Goal: Task Accomplishment & Management: Manage account settings

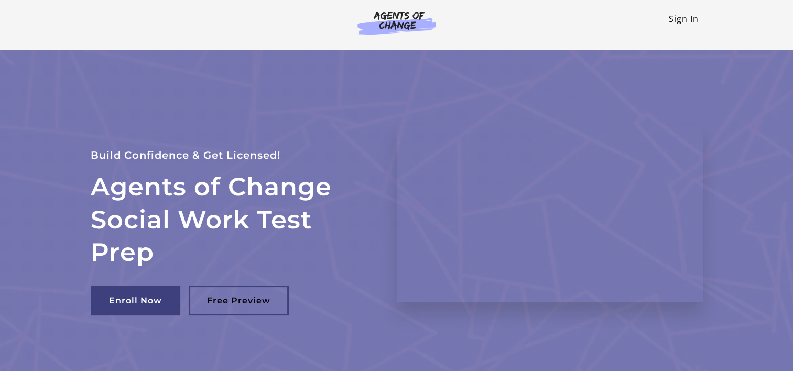
click at [689, 17] on link "Sign In" at bounding box center [684, 19] width 30 height 12
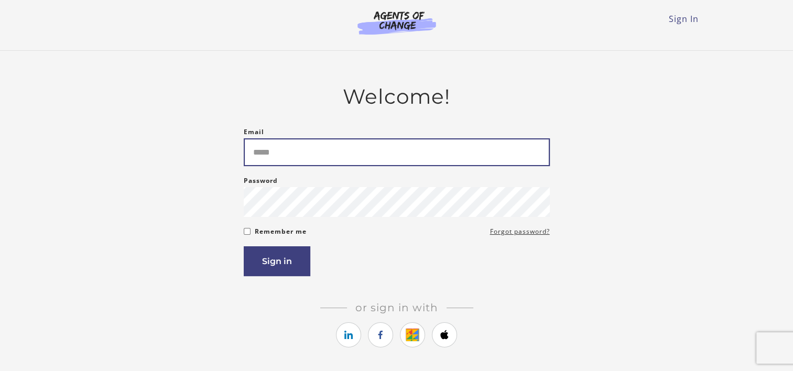
click at [315, 153] on input "Email" at bounding box center [397, 152] width 306 height 28
type input "**********"
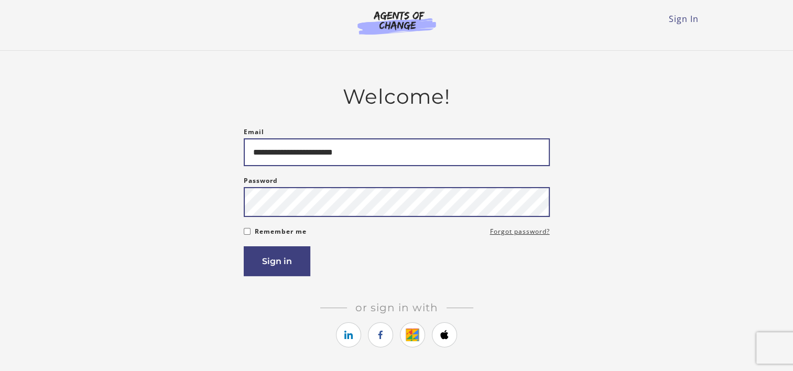
click at [244, 246] on button "Sign in" at bounding box center [277, 261] width 67 height 30
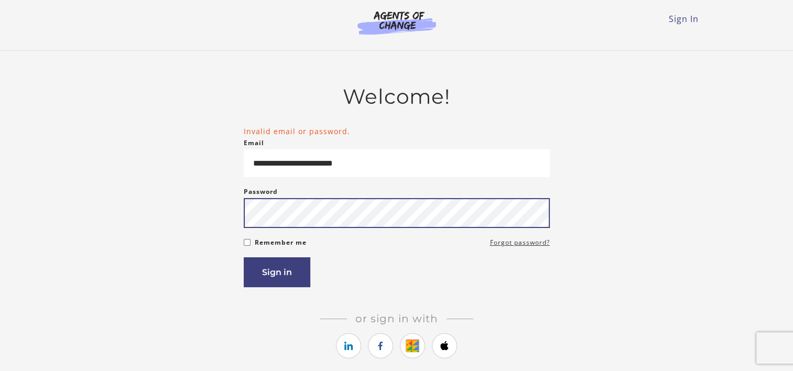
click at [244, 257] on button "Sign in" at bounding box center [277, 272] width 67 height 30
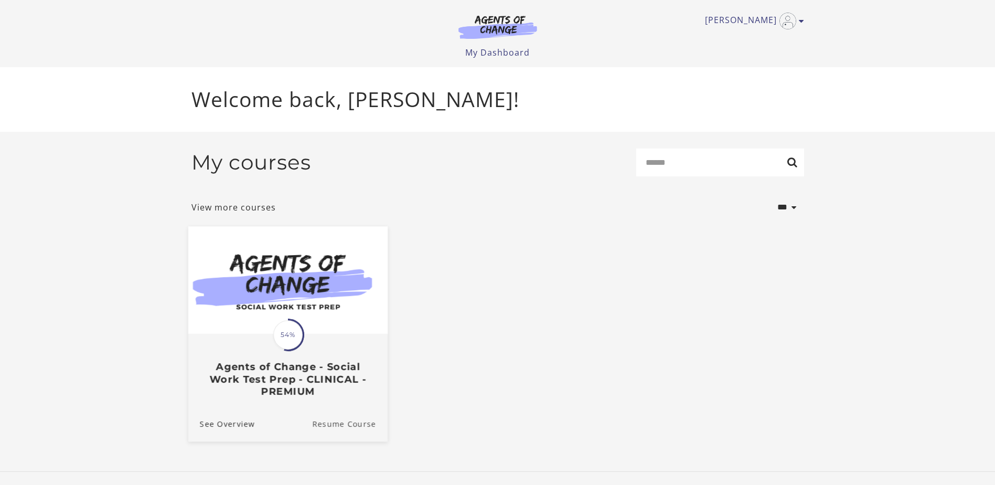
click at [331, 371] on link "Resume Course" at bounding box center [350, 422] width 76 height 35
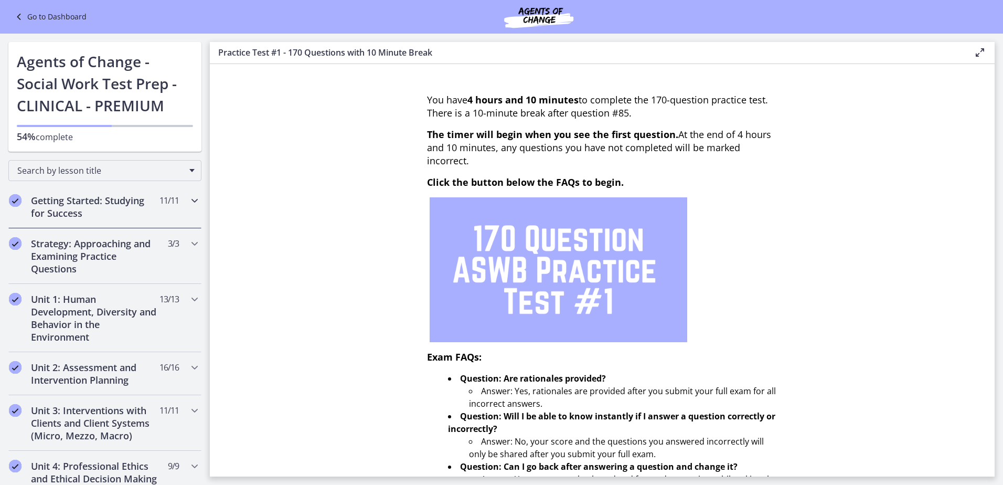
click at [188, 202] on icon "Chapters" at bounding box center [194, 200] width 13 height 13
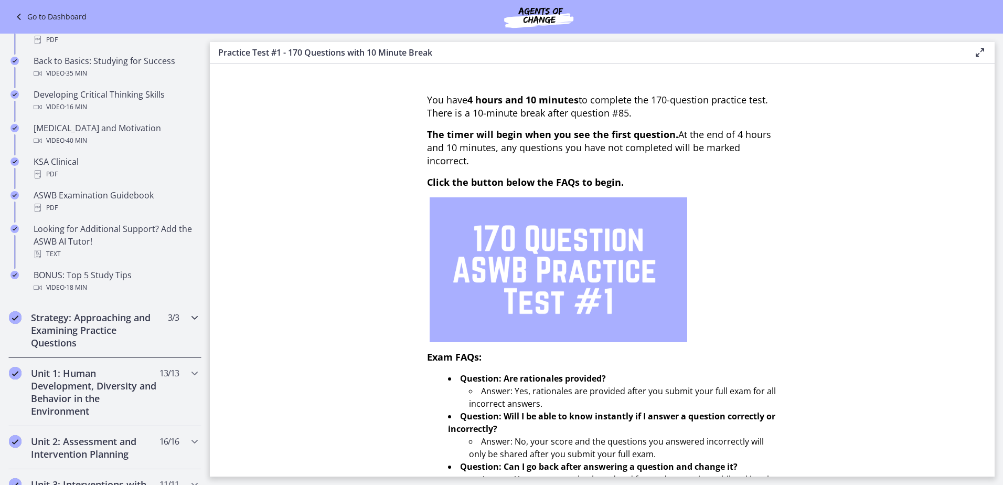
scroll to position [367, 0]
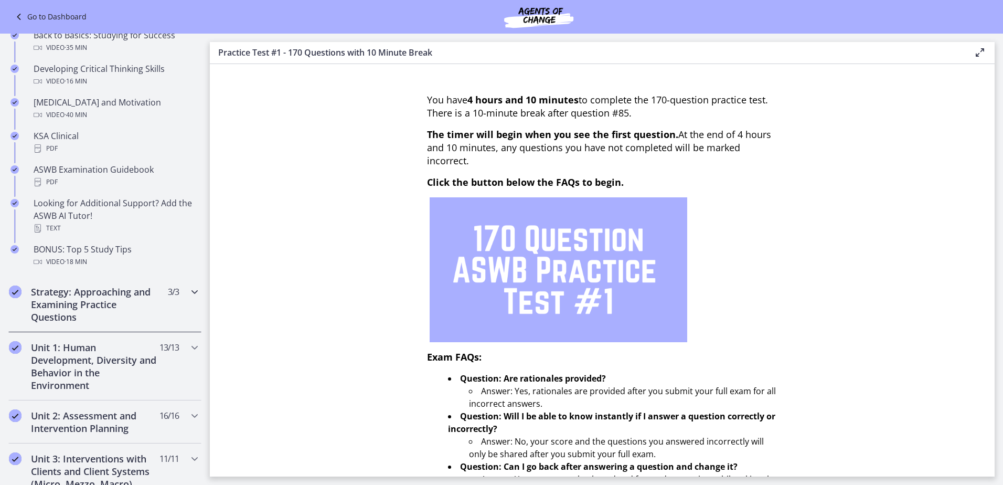
click at [188, 292] on icon "Chapters" at bounding box center [194, 291] width 13 height 13
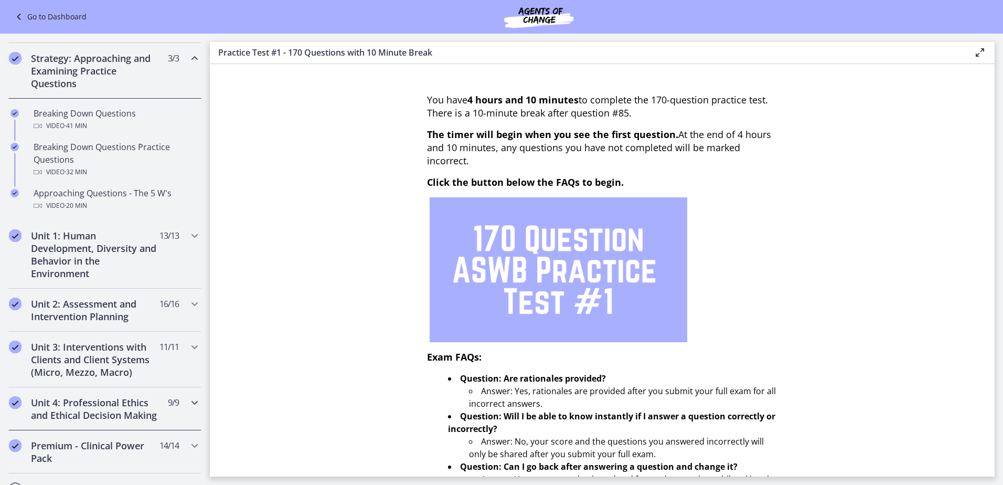
scroll to position [157, 0]
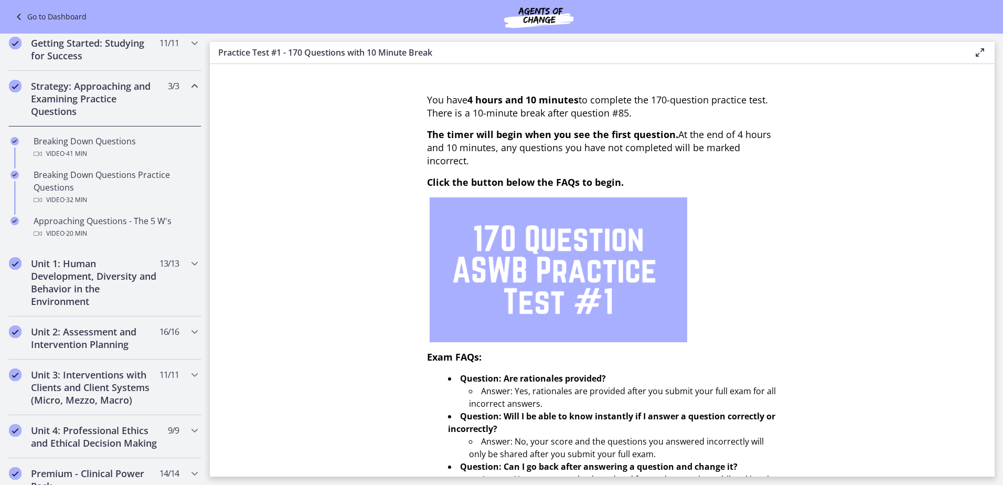
click at [188, 84] on icon "Chapters" at bounding box center [194, 86] width 13 height 13
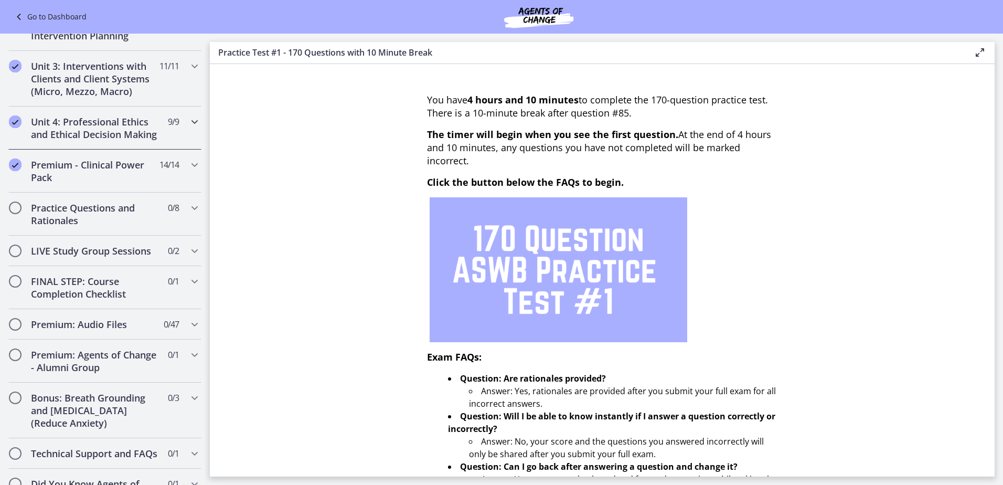
scroll to position [408, 0]
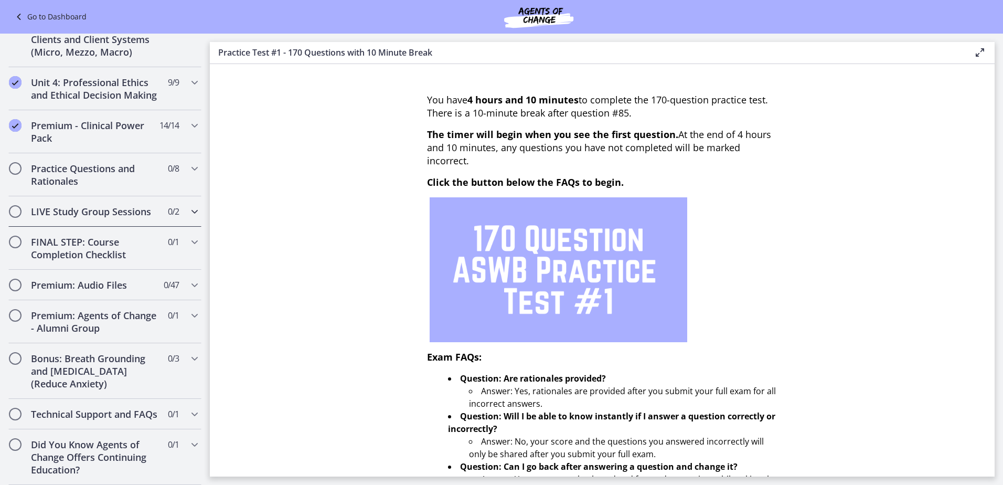
click at [188, 205] on icon "Chapters" at bounding box center [194, 211] width 13 height 13
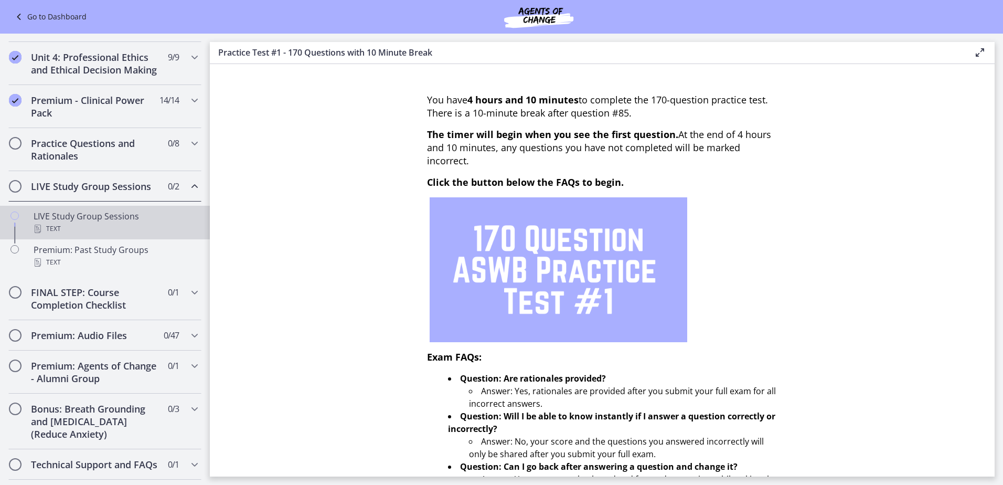
click at [90, 227] on div "LIVE Study Group Sessions Text" at bounding box center [116, 222] width 164 height 25
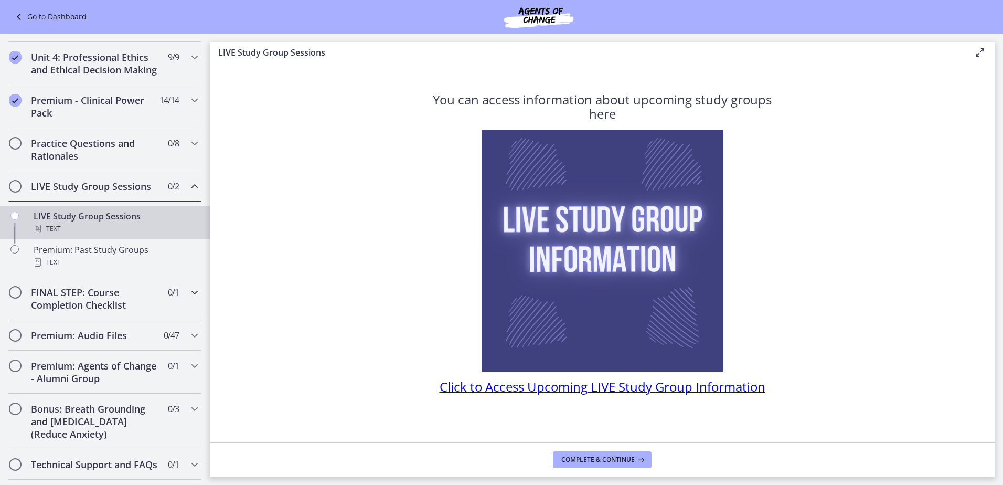
click at [188, 298] on icon "Chapters" at bounding box center [194, 292] width 13 height 13
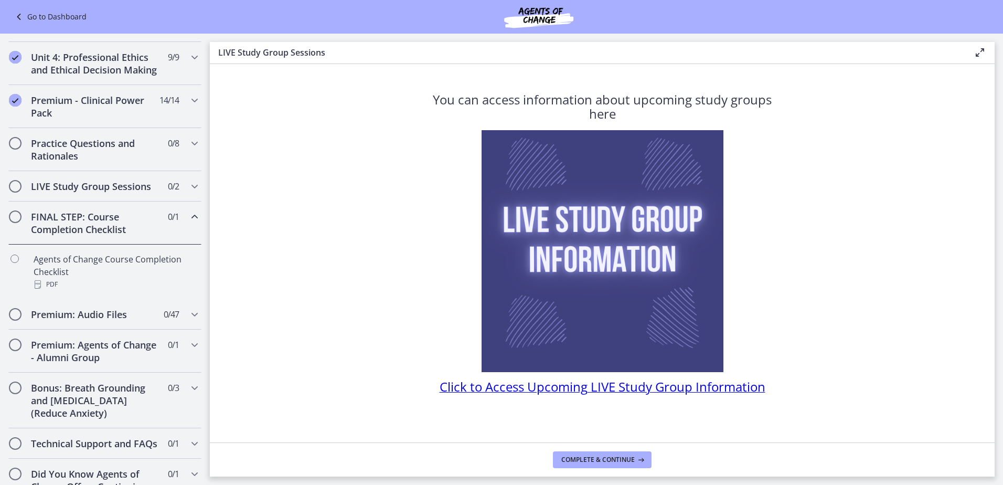
click at [189, 223] on icon "Chapters" at bounding box center [194, 216] width 13 height 13
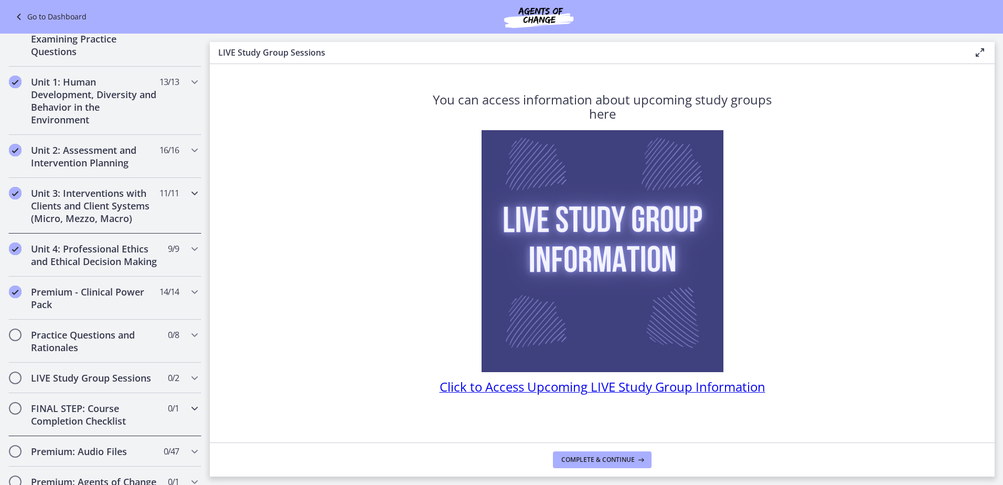
scroll to position [199, 0]
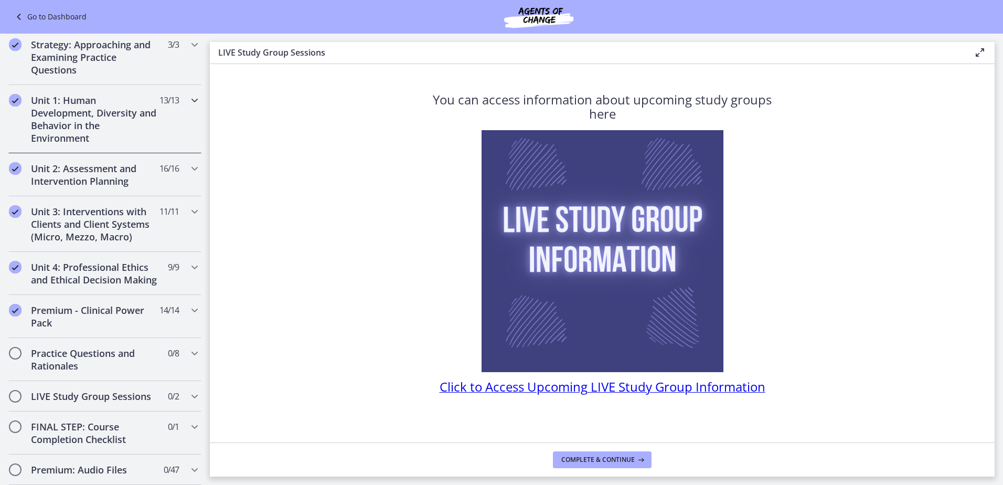
click at [188, 102] on icon "Chapters" at bounding box center [194, 100] width 13 height 13
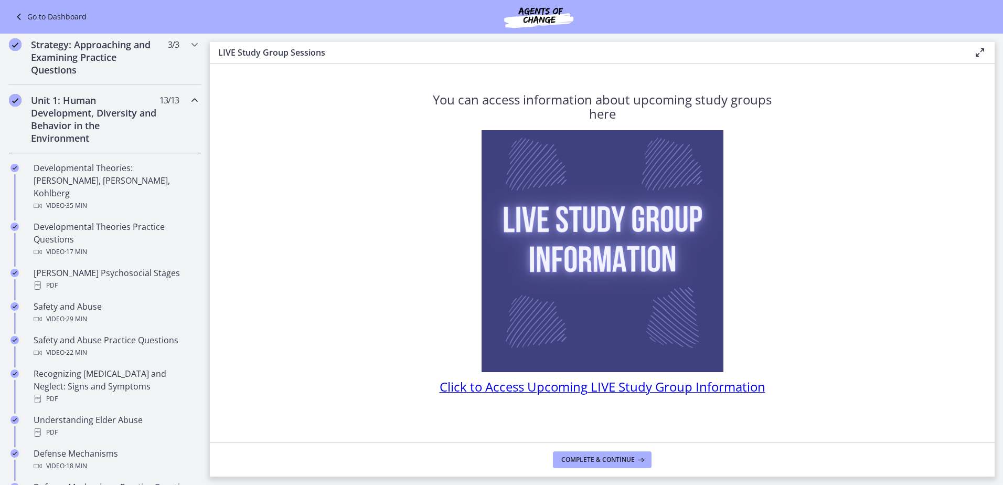
click at [188, 102] on icon "Chapters" at bounding box center [194, 100] width 13 height 13
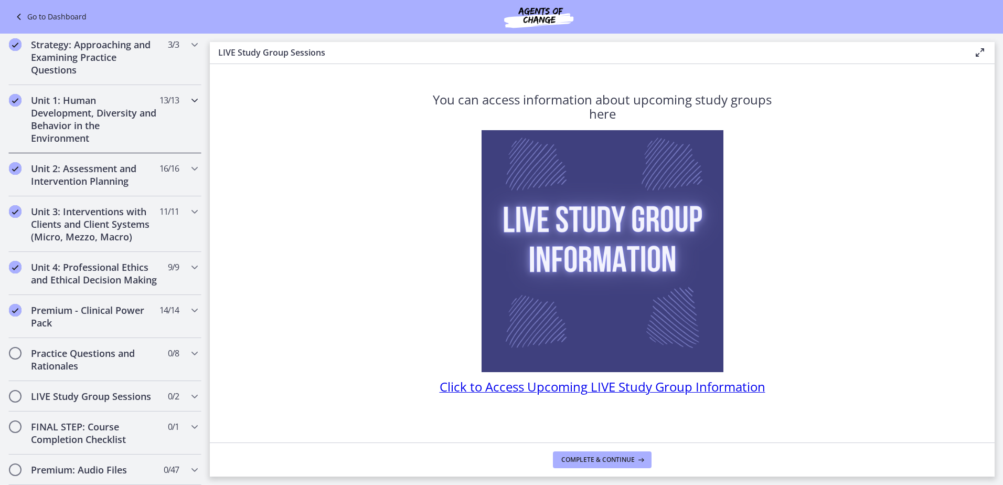
click at [188, 103] on icon "Chapters" at bounding box center [194, 100] width 13 height 13
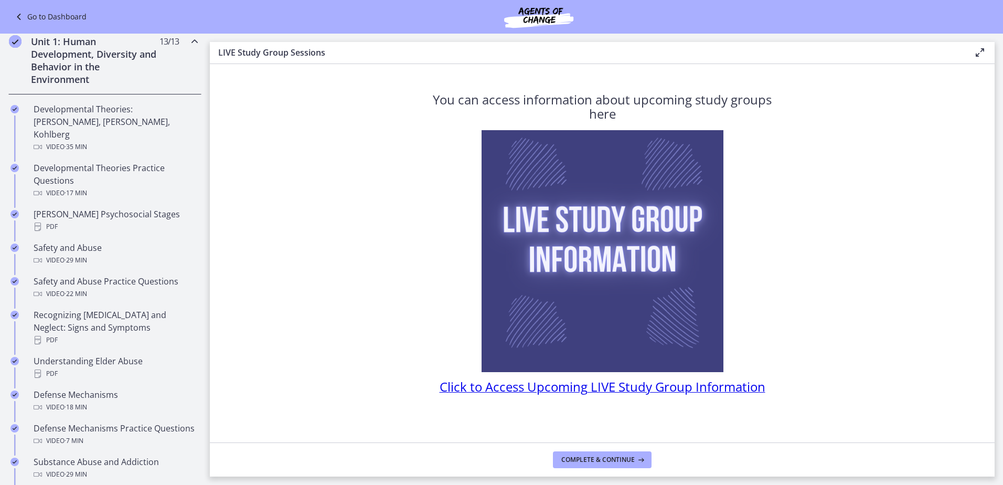
scroll to position [251, 0]
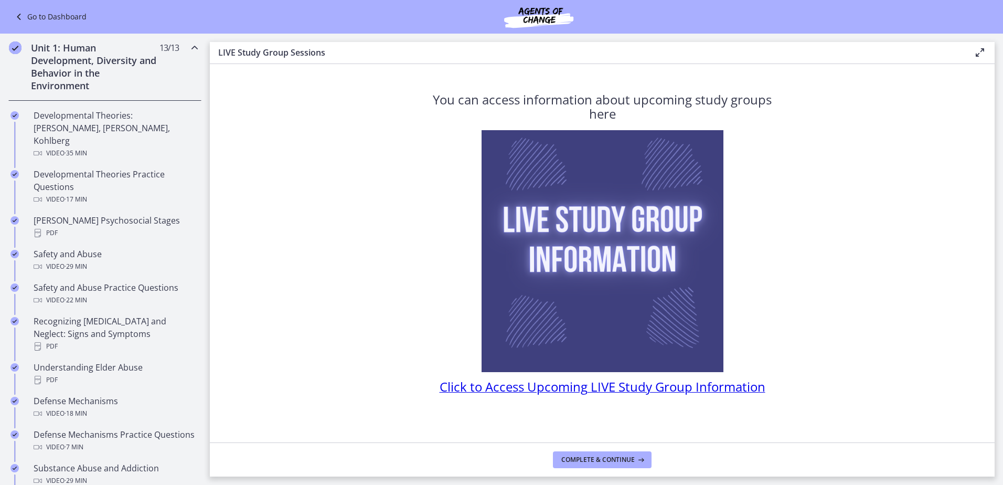
click at [189, 48] on icon "Chapters" at bounding box center [194, 47] width 13 height 13
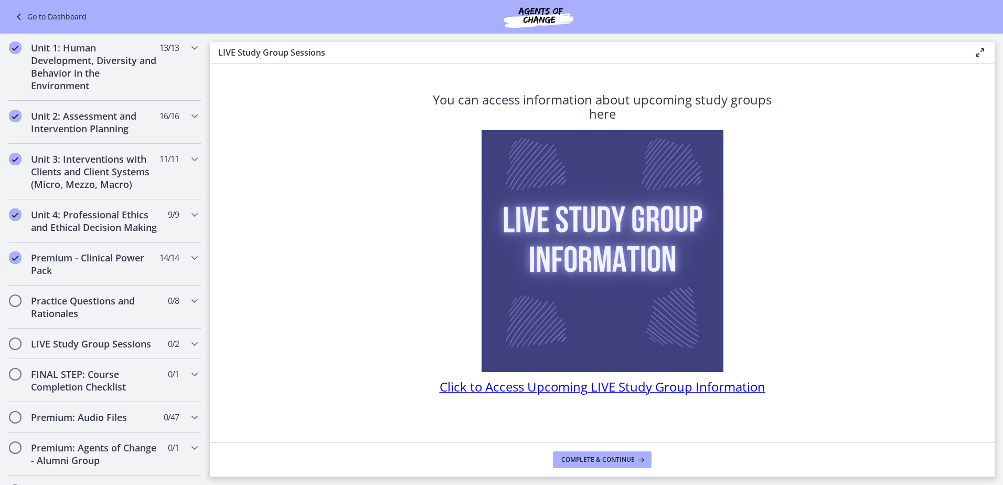
click at [30, 14] on link "Go to Dashboard" at bounding box center [50, 16] width 74 height 13
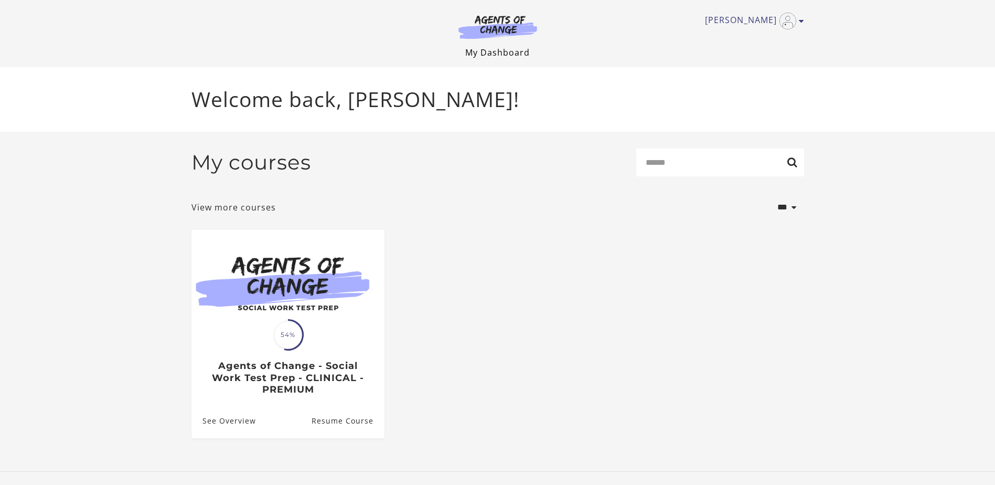
click at [495, 50] on link "My Dashboard" at bounding box center [497, 53] width 64 height 12
click at [501, 24] on img at bounding box center [497, 27] width 101 height 24
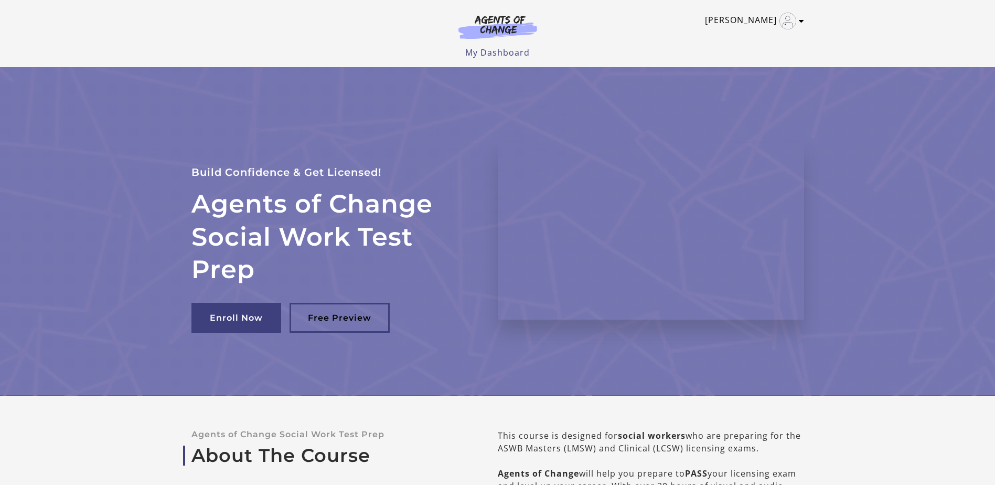
click at [801, 21] on icon "Toggle menu" at bounding box center [801, 21] width 5 height 8
click at [733, 38] on link "My Account" at bounding box center [760, 38] width 92 height 18
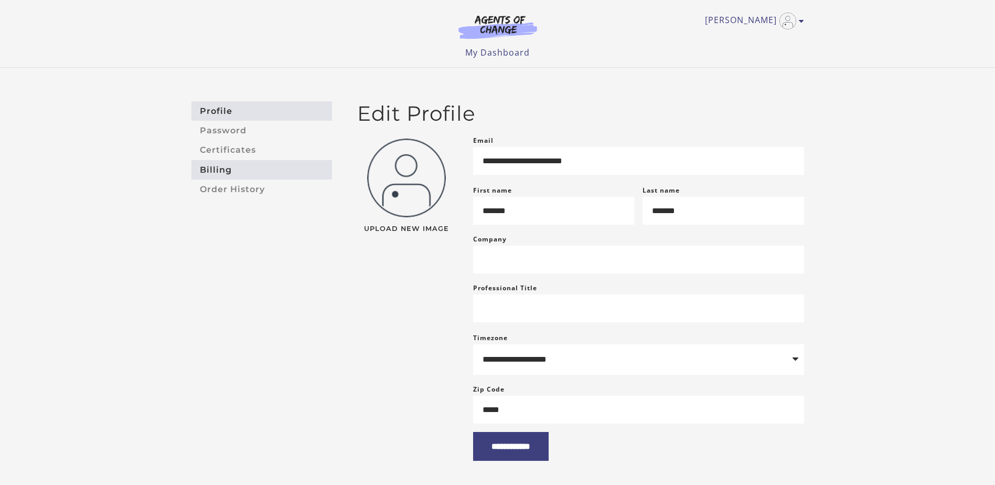
click at [209, 168] on link "Billing" at bounding box center [261, 169] width 141 height 19
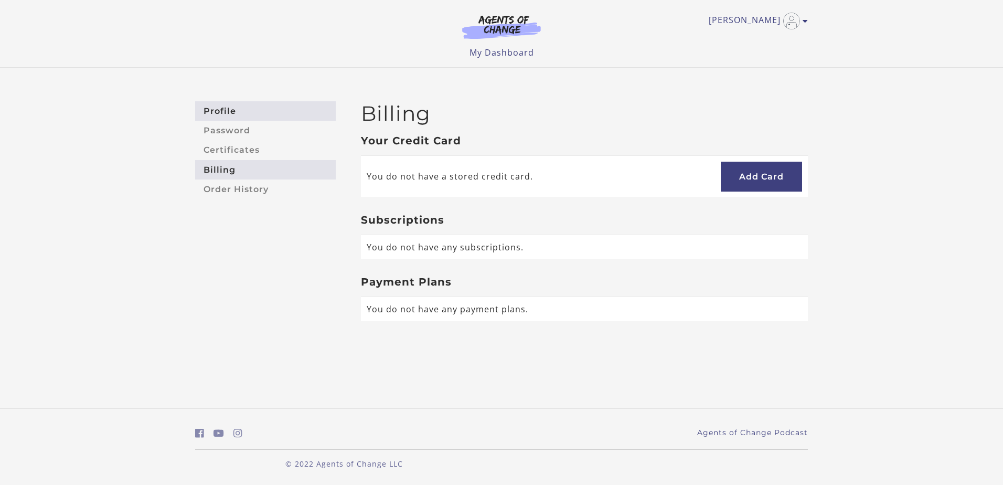
click at [213, 111] on link "Profile" at bounding box center [265, 110] width 141 height 19
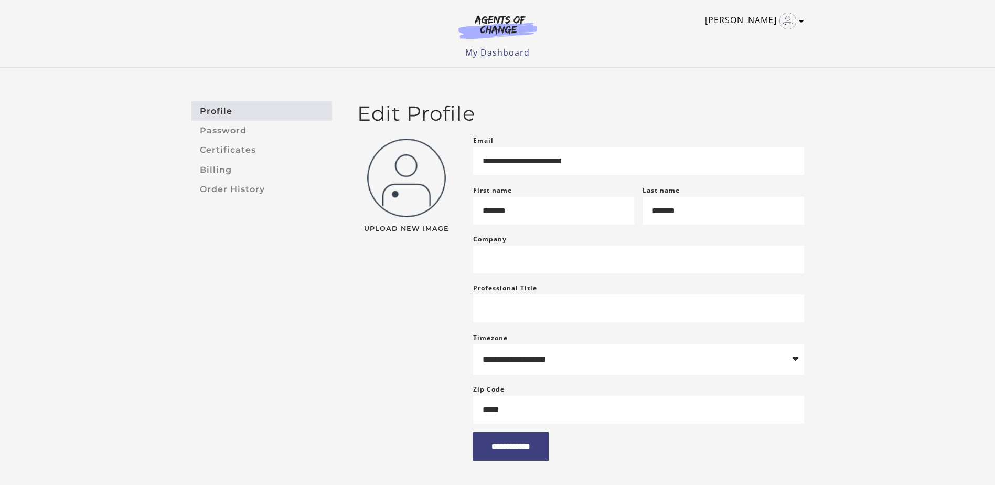
click at [800, 21] on icon "Toggle menu" at bounding box center [801, 21] width 5 height 8
click at [752, 72] on link "Sign Out" at bounding box center [760, 74] width 92 height 18
